Goal: Check status: Check status

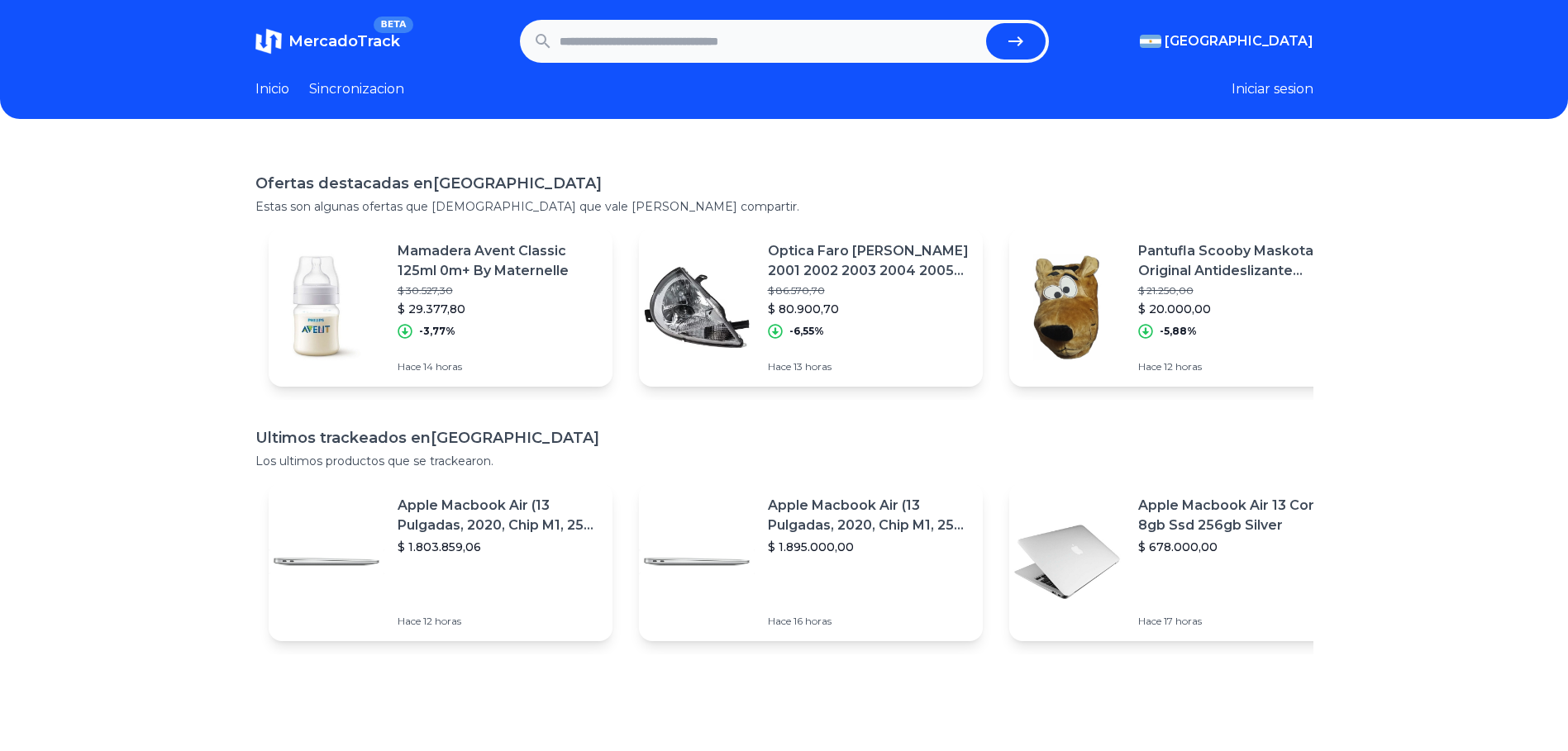
click at [483, 269] on p "Mamadera Avent Classic 125ml 0m+ By Maternelle" at bounding box center [498, 261] width 201 height 39
click at [470, 287] on p "$ 30.527,30" at bounding box center [498, 291] width 201 height 13
